Goal: Information Seeking & Learning: Learn about a topic

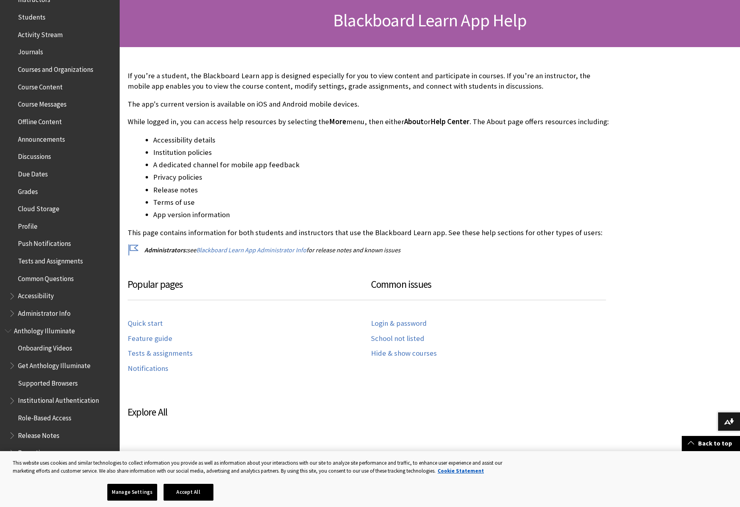
scroll to position [203, 0]
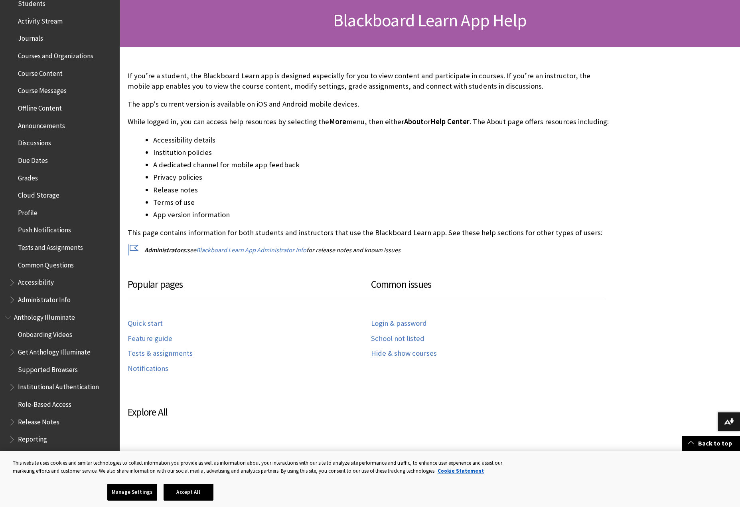
click at [43, 251] on span "Tests and Assignments" at bounding box center [50, 246] width 65 height 11
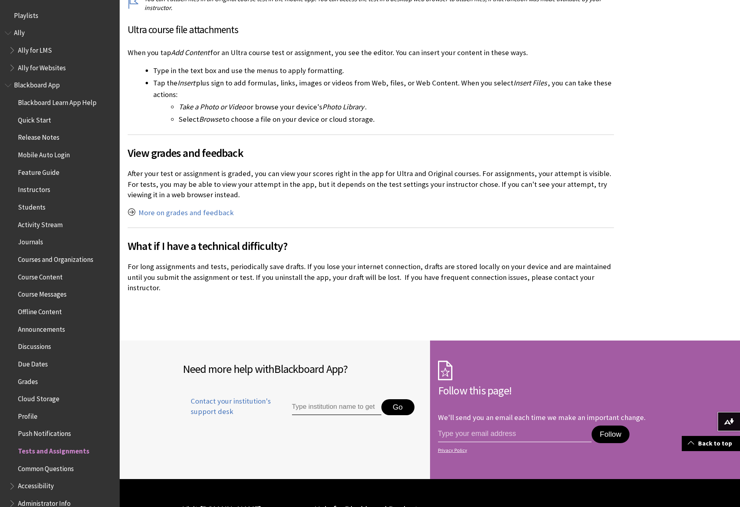
click at [77, 173] on span "Feature Guide" at bounding box center [62, 173] width 106 height 14
click at [52, 173] on span "Feature Guide" at bounding box center [39, 171] width 43 height 11
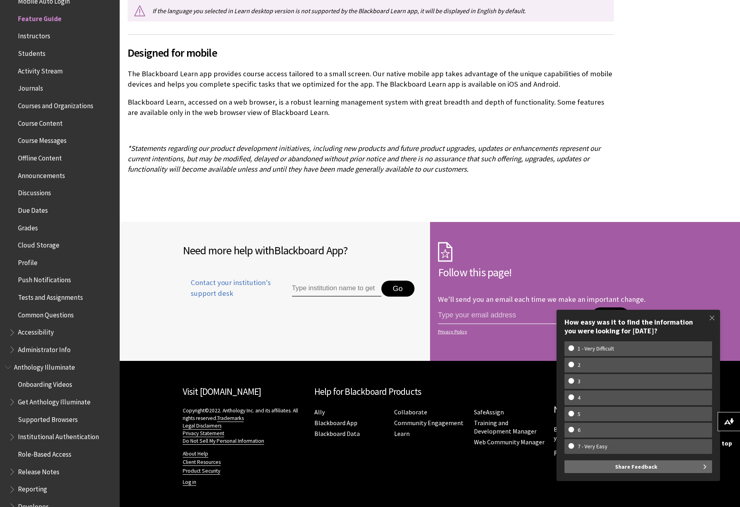
scroll to position [2055, 0]
click at [714, 319] on span at bounding box center [712, 317] width 17 height 17
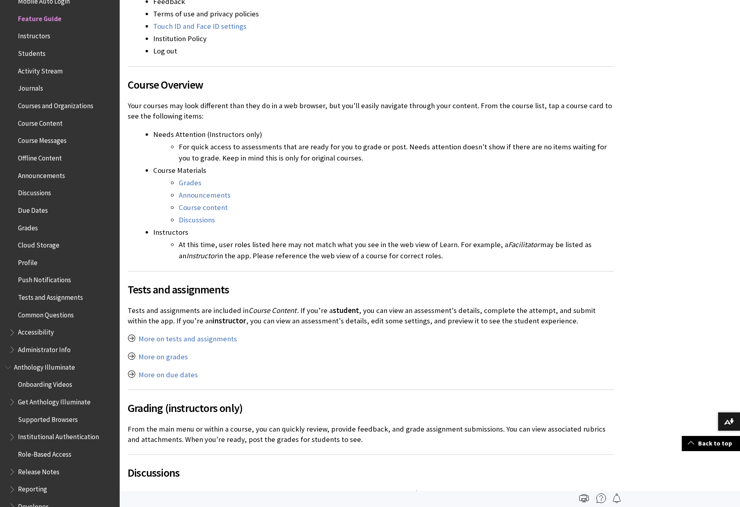
scroll to position [938, 0]
